Goal: Task Accomplishment & Management: Use online tool/utility

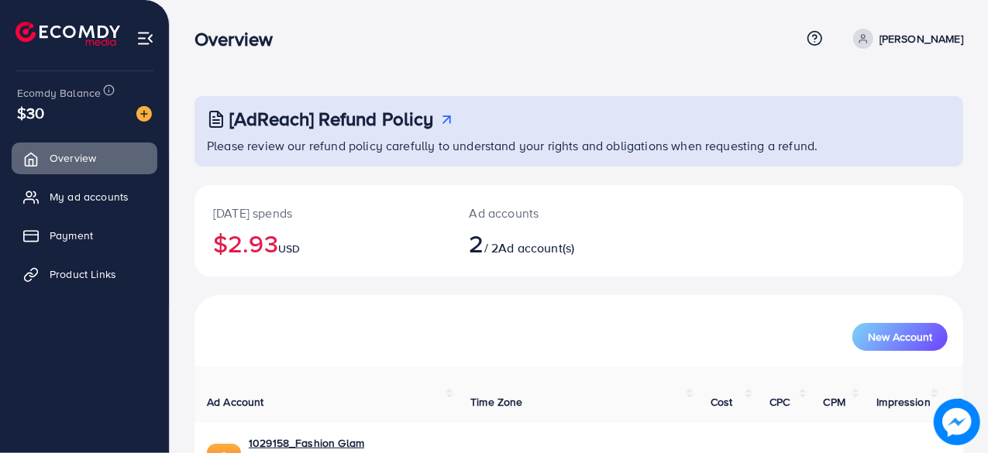
scroll to position [139, 0]
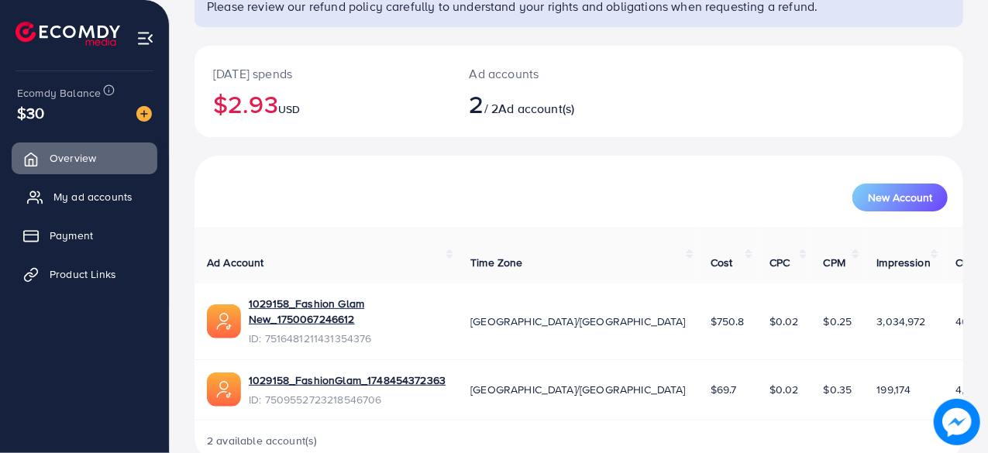
click at [113, 191] on span "My ad accounts" at bounding box center [92, 196] width 79 height 15
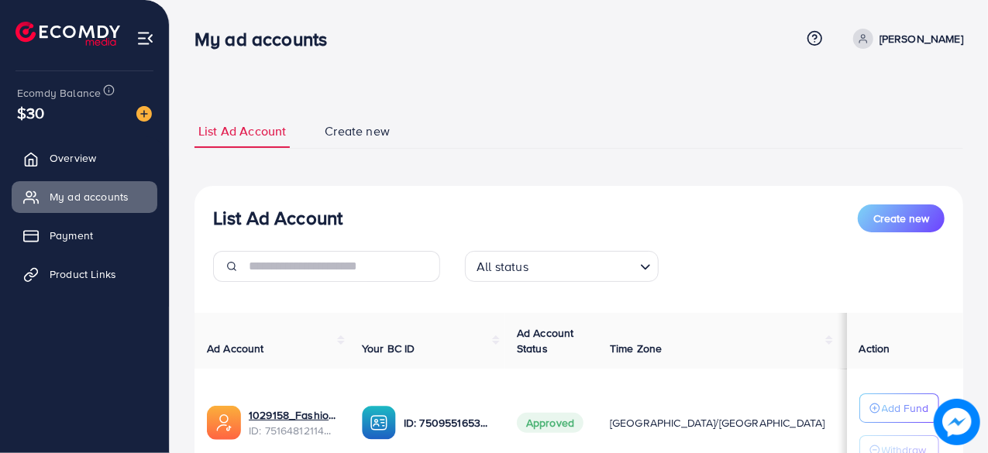
scroll to position [86, 0]
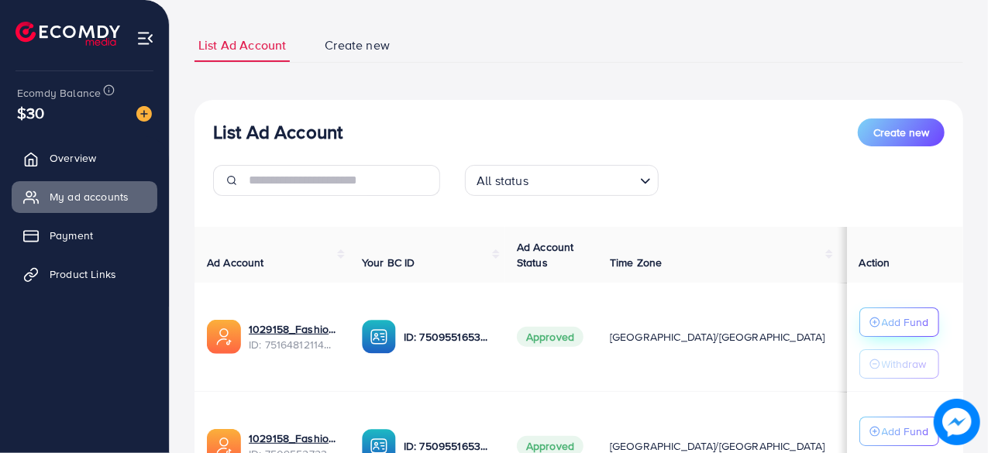
click at [882, 322] on p "Add Fund" at bounding box center [905, 322] width 47 height 19
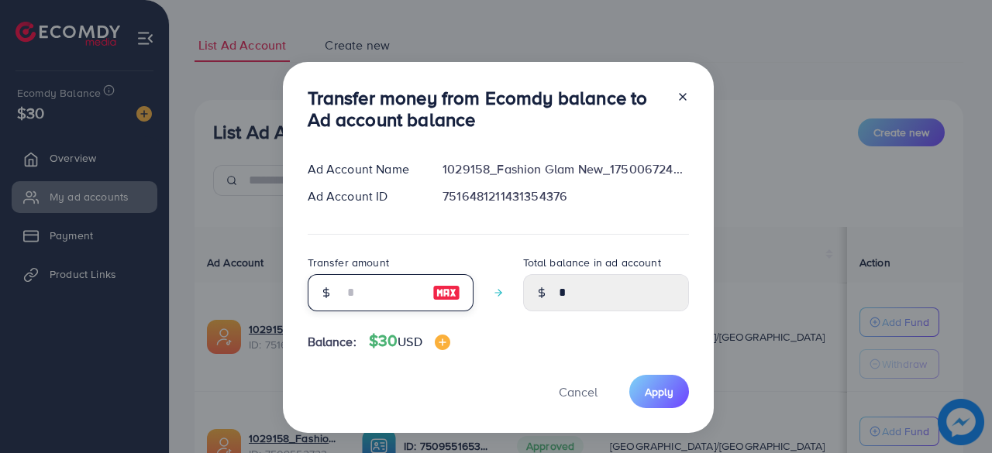
click at [403, 290] on input "number" at bounding box center [381, 292] width 77 height 37
type input "*"
type input "****"
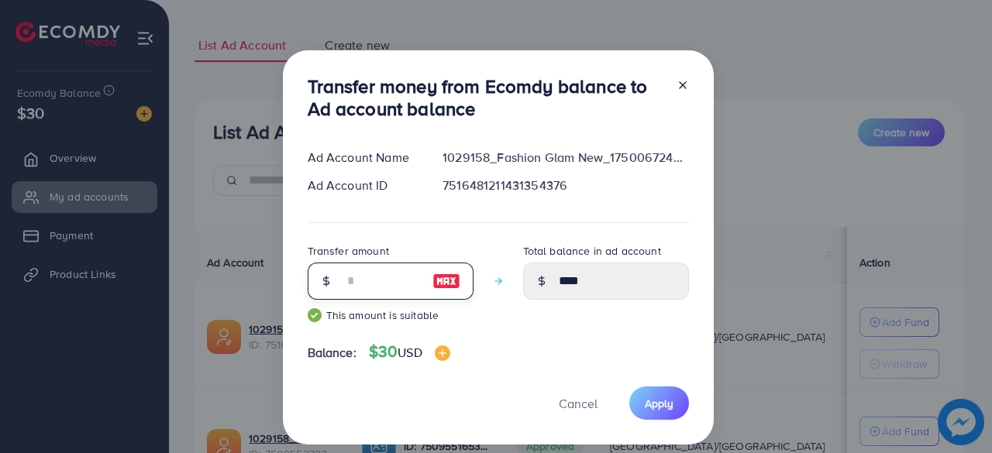
type input "**"
type input "*****"
type input "**"
click at [665, 413] on button "Apply" at bounding box center [659, 403] width 60 height 33
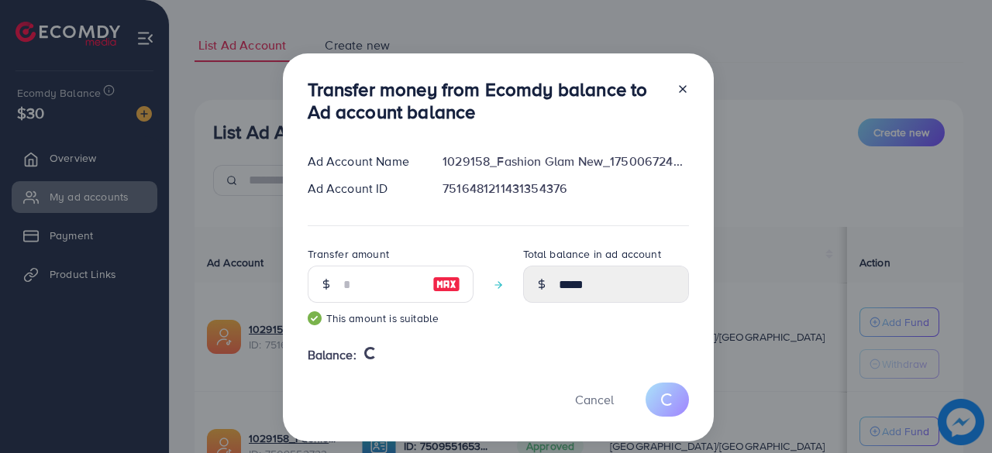
type input "*"
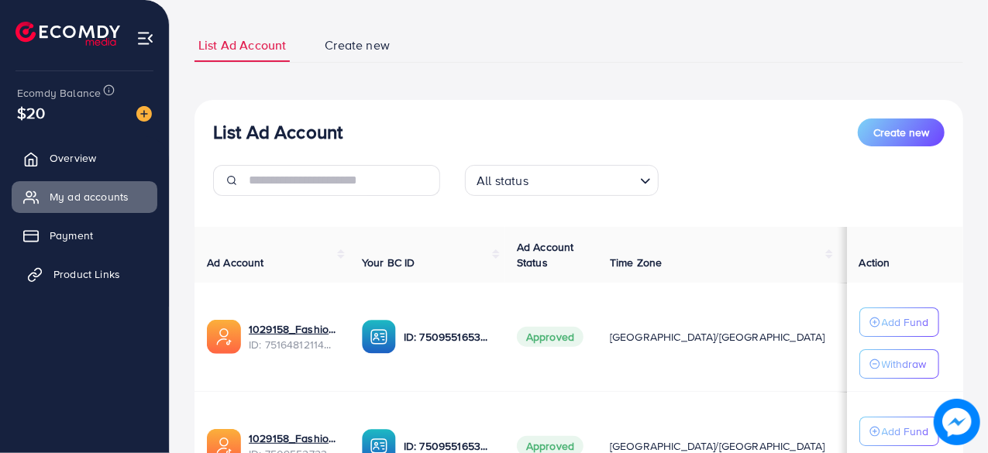
click at [122, 269] on link "Product Links" at bounding box center [85, 274] width 146 height 31
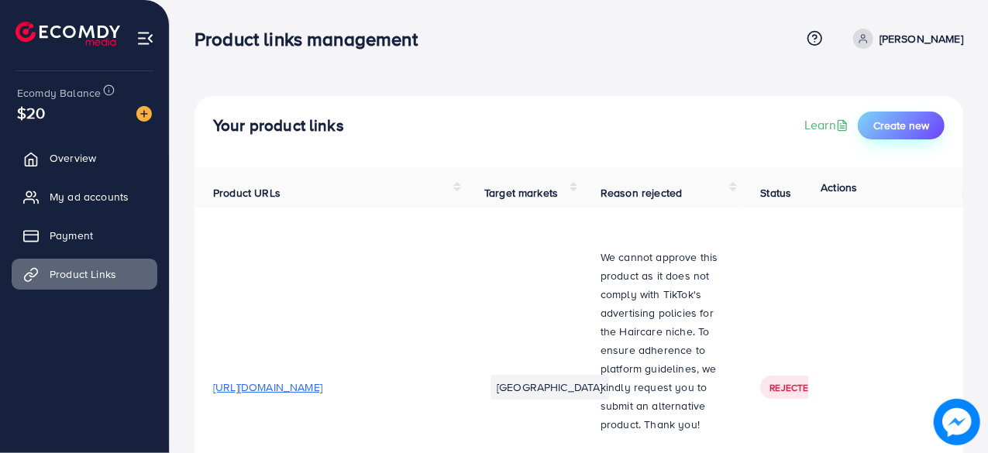
click at [879, 125] on span "Create new" at bounding box center [901, 125] width 56 height 15
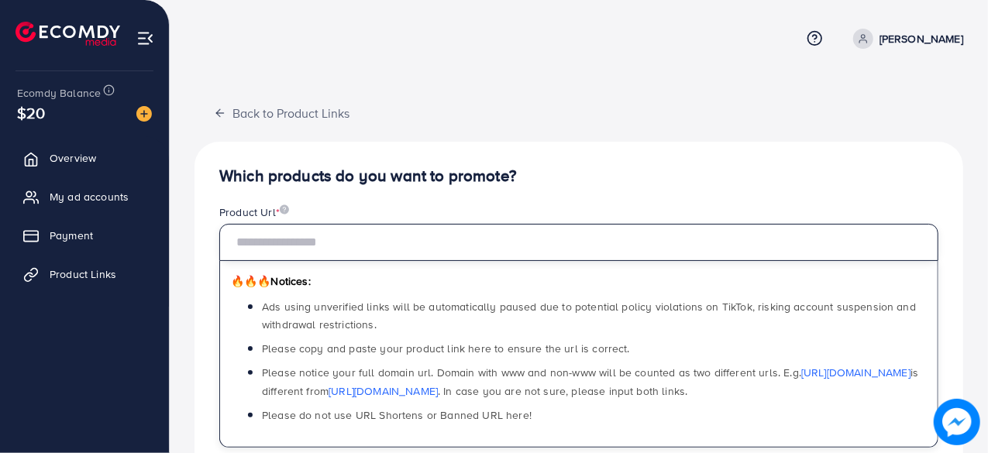
click at [384, 231] on input "text" at bounding box center [578, 242] width 719 height 37
paste input "**********"
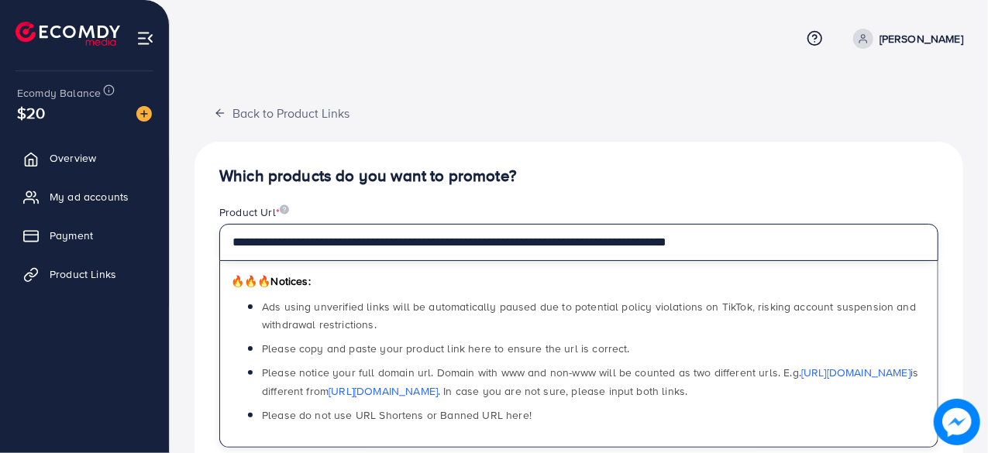
type input "**********"
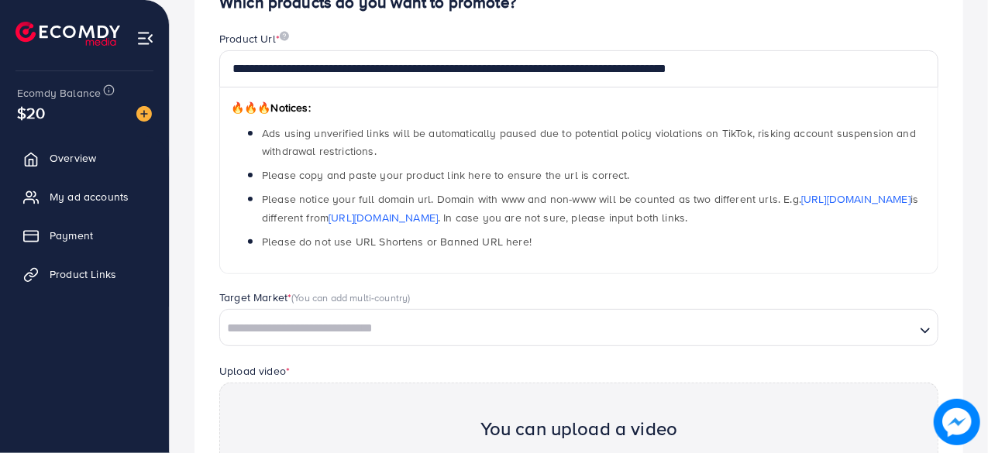
scroll to position [415, 0]
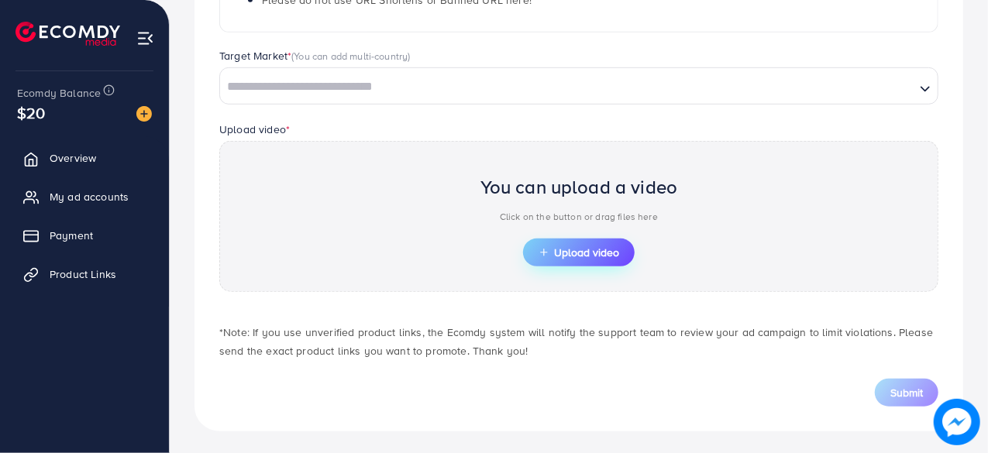
click at [622, 246] on button "Upload video" at bounding box center [579, 253] width 112 height 28
click at [583, 247] on span "Upload video" at bounding box center [578, 252] width 81 height 11
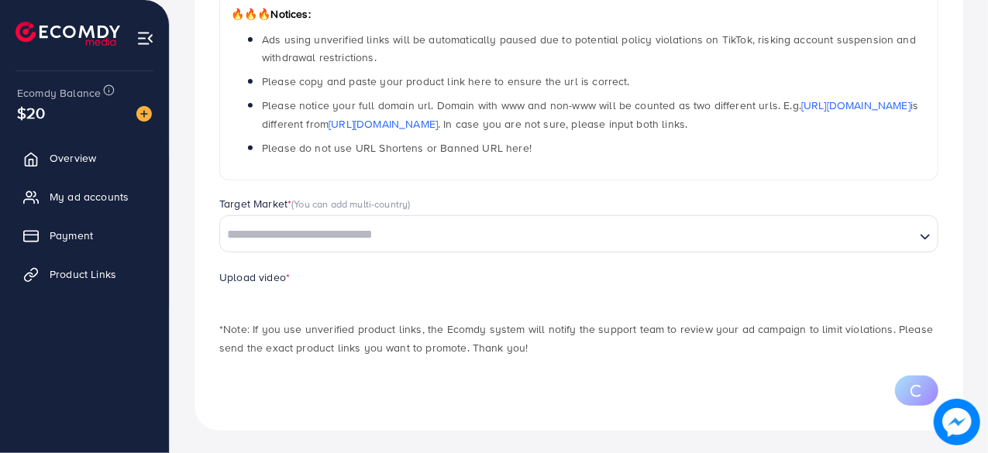
scroll to position [341, 0]
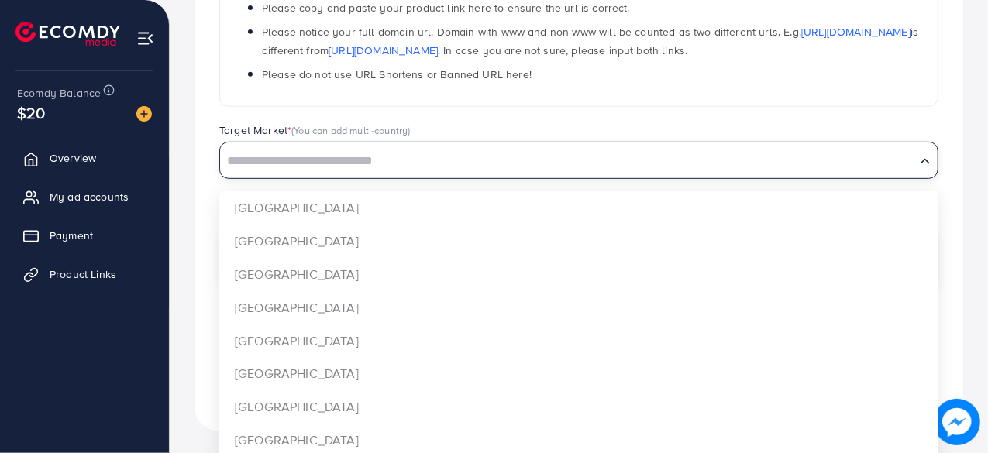
click at [755, 150] on input "Search for option" at bounding box center [568, 162] width 692 height 24
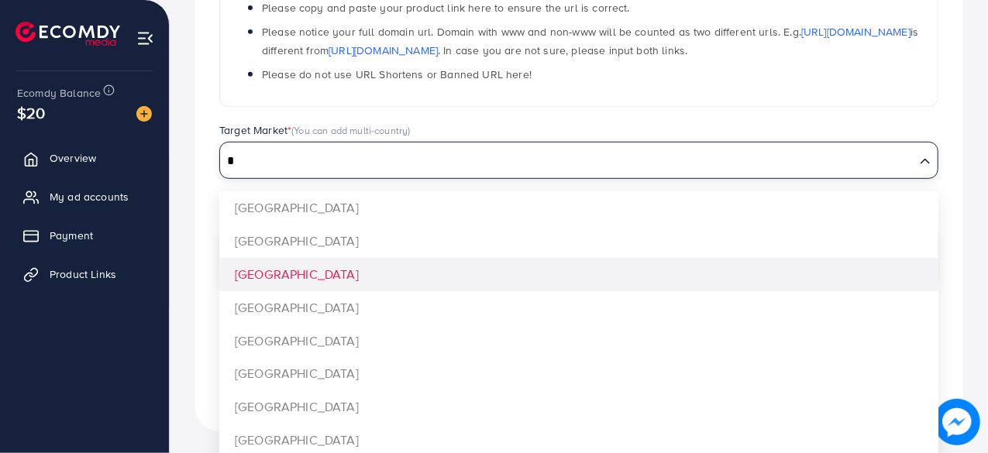
type input "*"
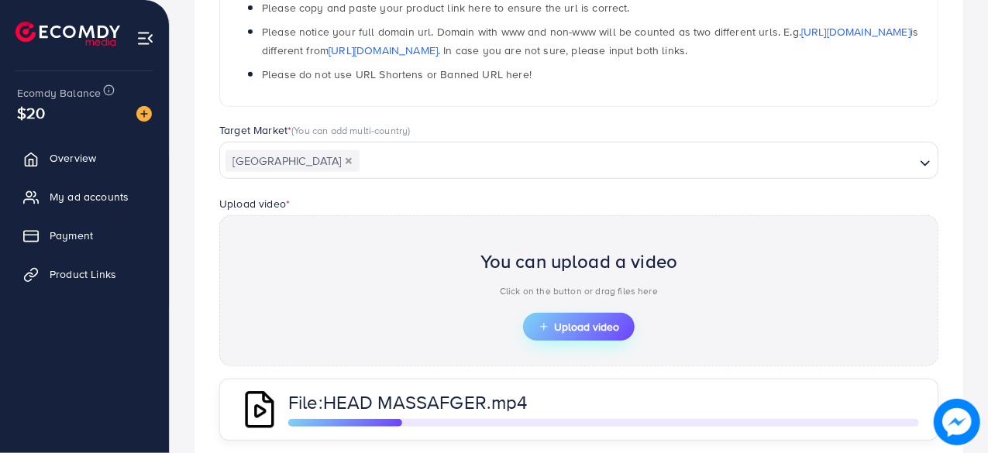
click at [573, 322] on span "Upload video" at bounding box center [578, 327] width 81 height 11
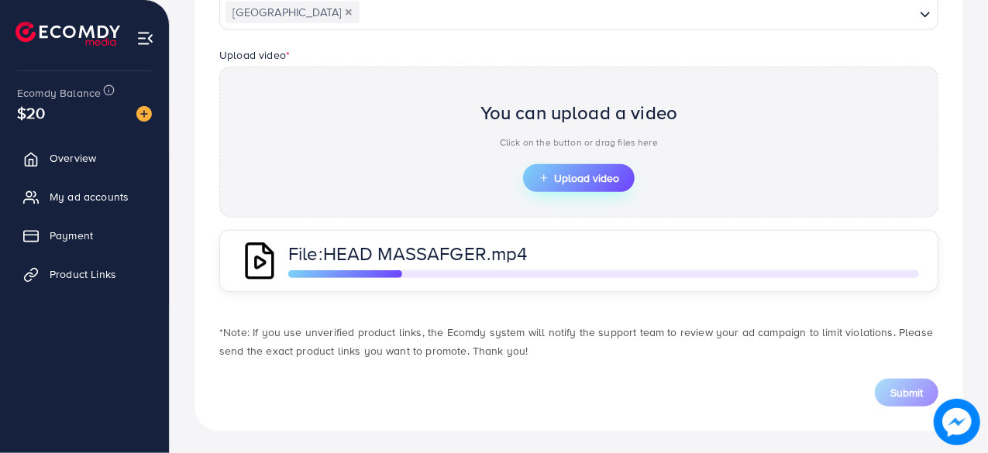
click at [598, 173] on span "Upload video" at bounding box center [578, 178] width 81 height 11
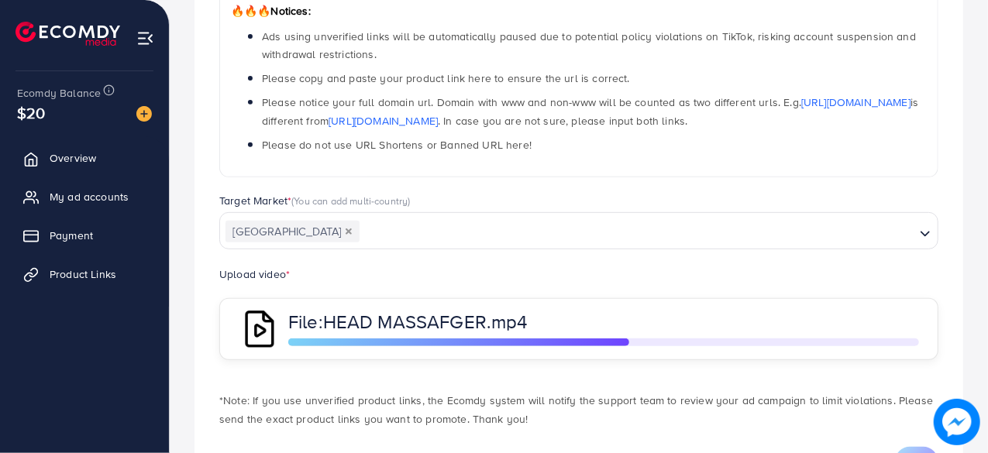
scroll to position [341, 0]
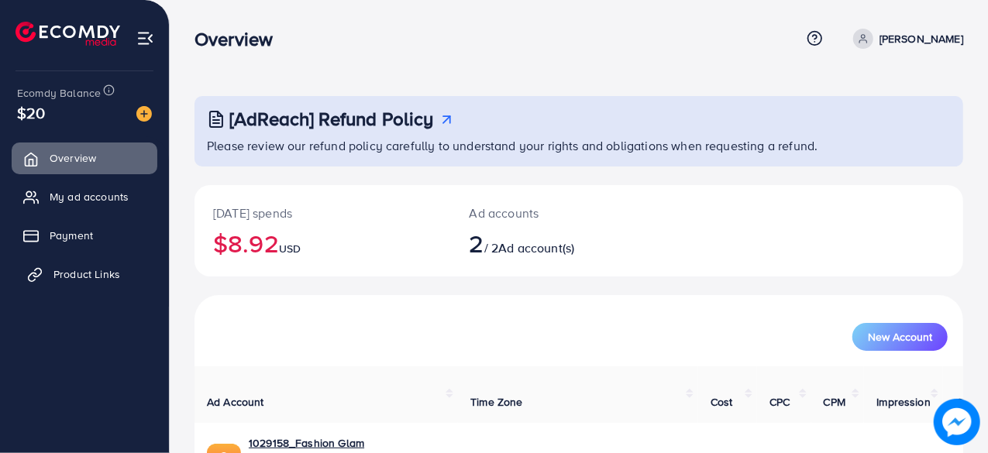
click at [82, 277] on span "Product Links" at bounding box center [86, 274] width 67 height 15
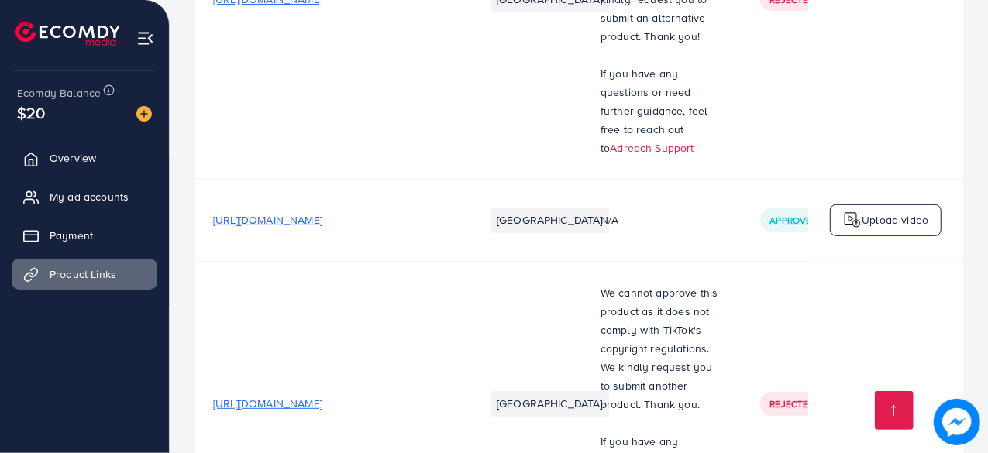
scroll to position [401, 0]
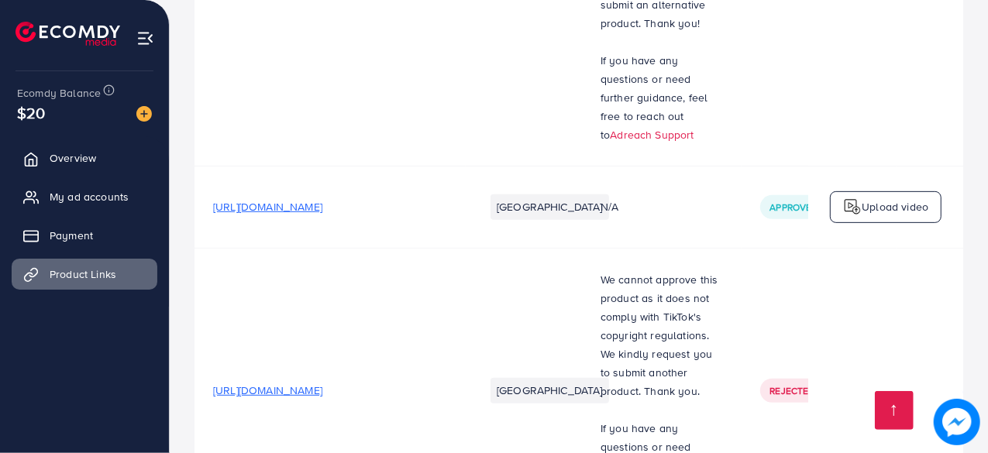
click at [322, 208] on span "[URL][DOMAIN_NAME]" at bounding box center [267, 206] width 109 height 15
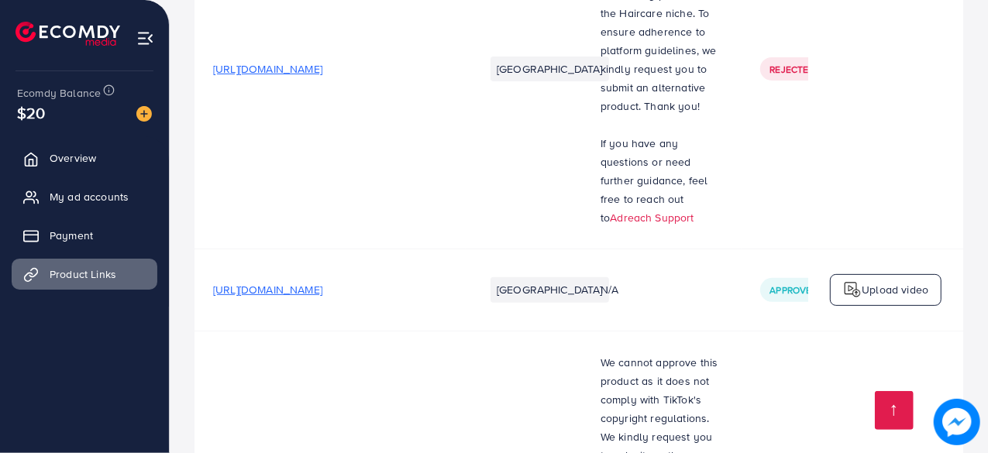
scroll to position [321, 0]
click at [322, 288] on span "[URL][DOMAIN_NAME]" at bounding box center [267, 287] width 109 height 15
